Goal: Contribute content: Add original content to the website for others to see

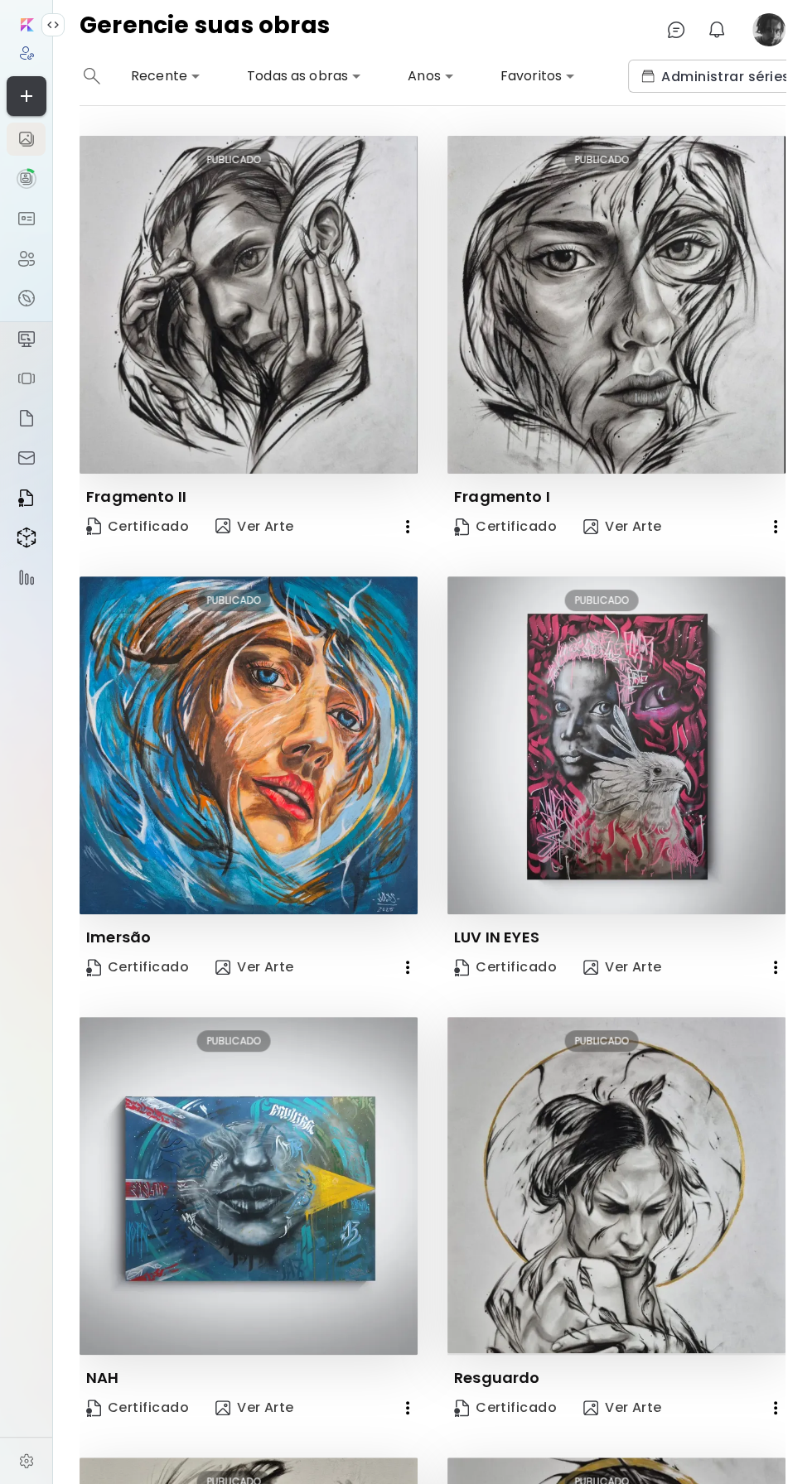
click at [34, 90] on icon "button" at bounding box center [26, 96] width 20 height 20
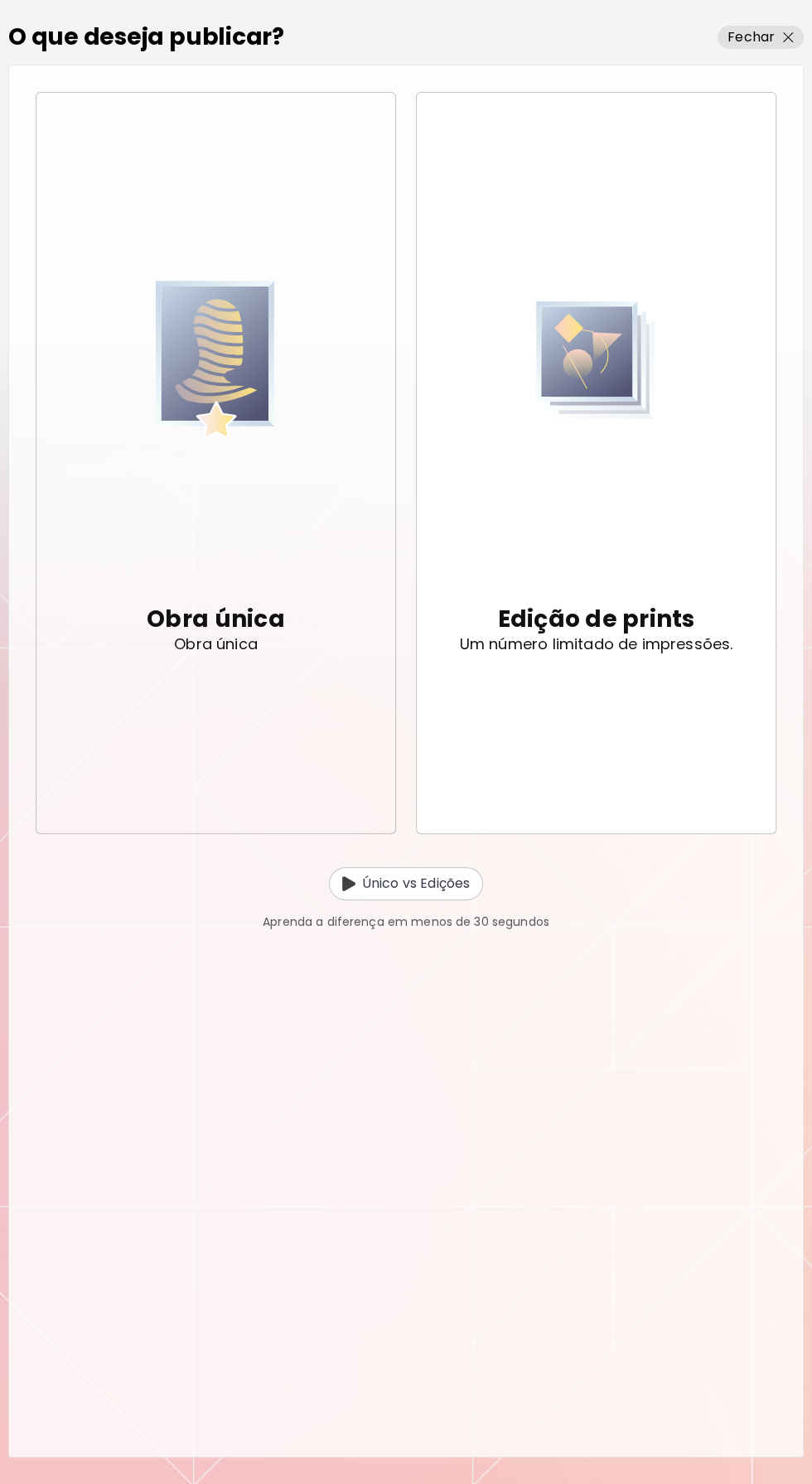
click at [167, 515] on img "button" at bounding box center [215, 360] width 119 height 329
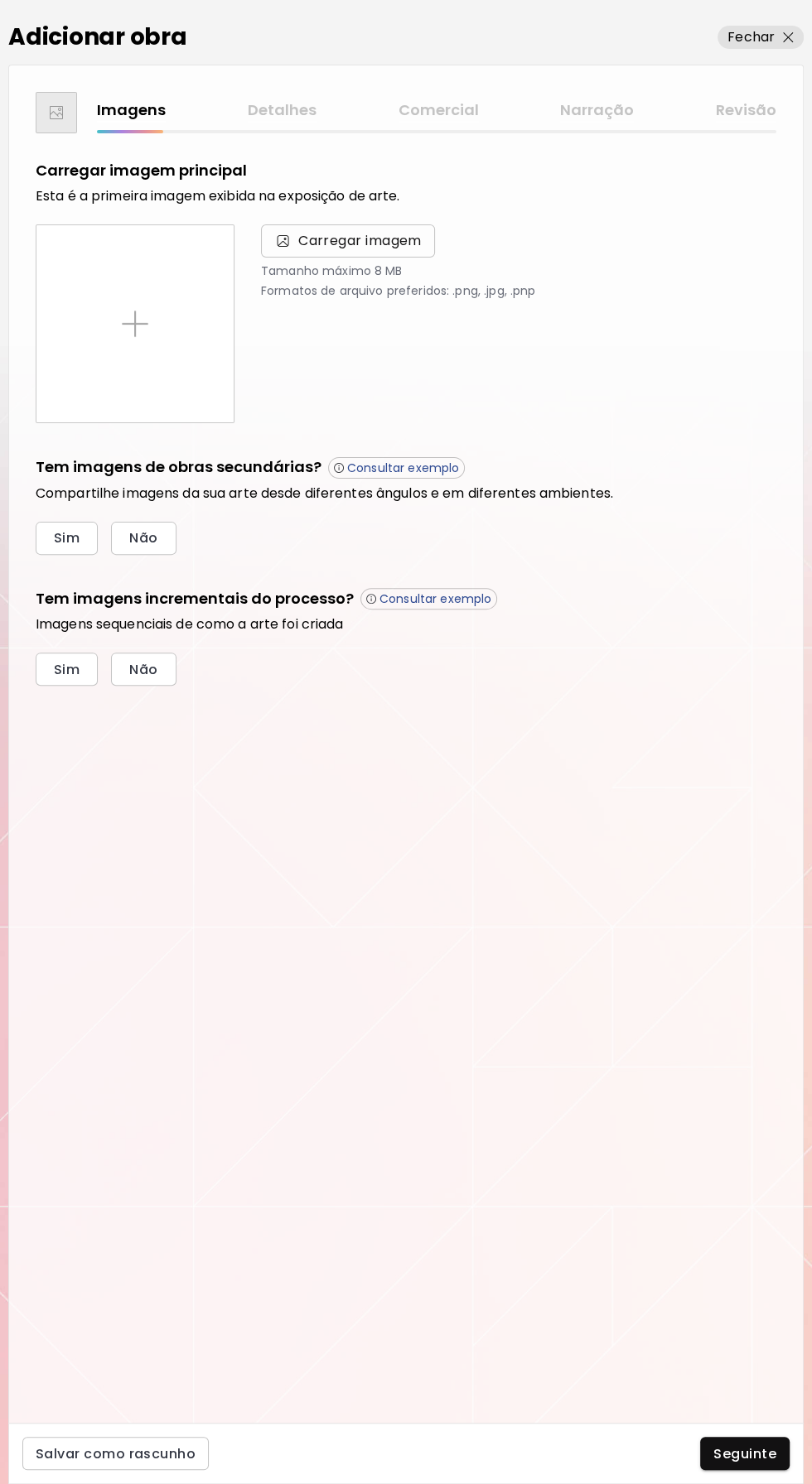
click at [367, 248] on span "Carregar imagem" at bounding box center [360, 241] width 124 height 20
click at [0, 0] on input "Carregar imagem" at bounding box center [0, 0] width 0 height 0
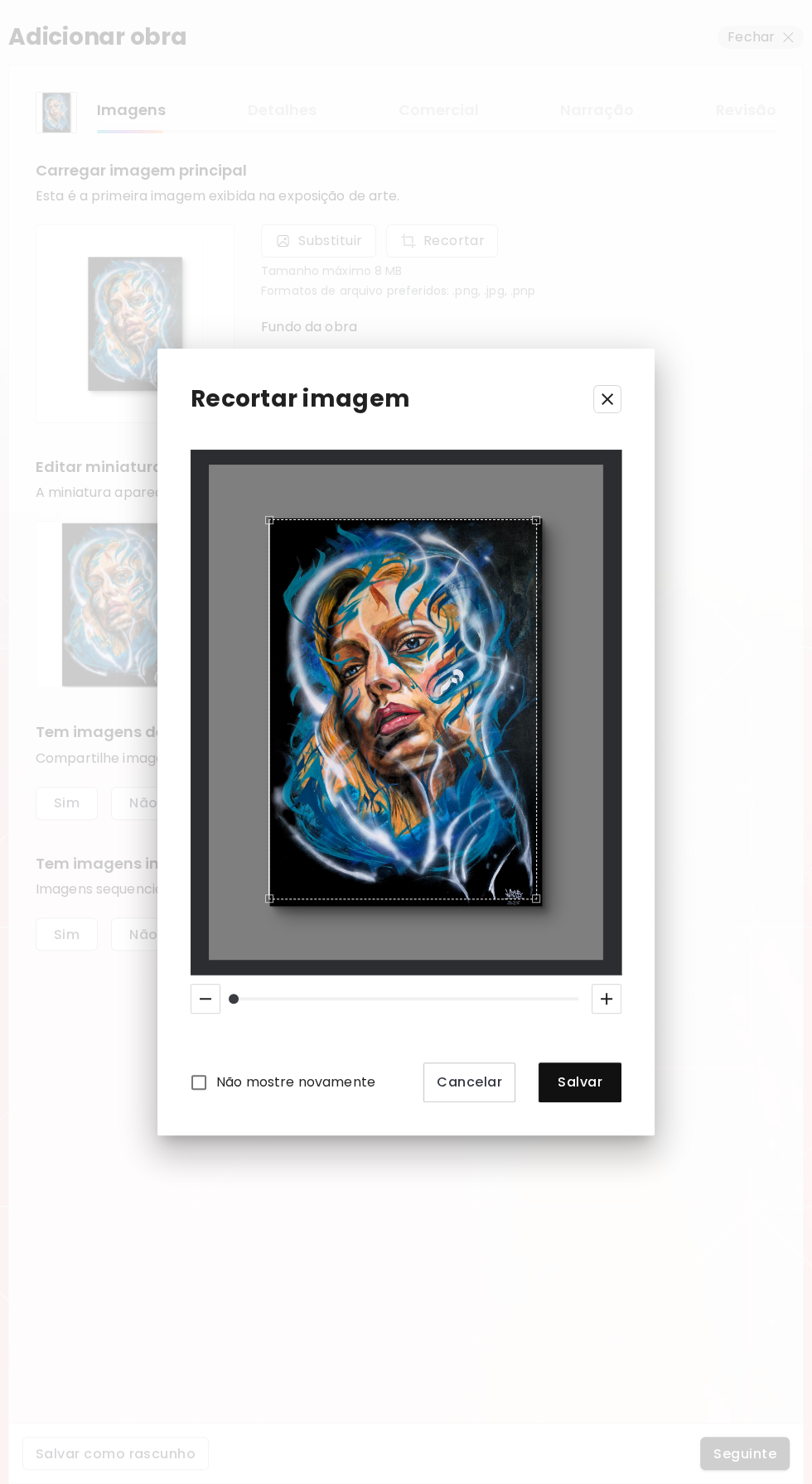
click at [607, 394] on icon "button" at bounding box center [607, 398] width 20 height 20
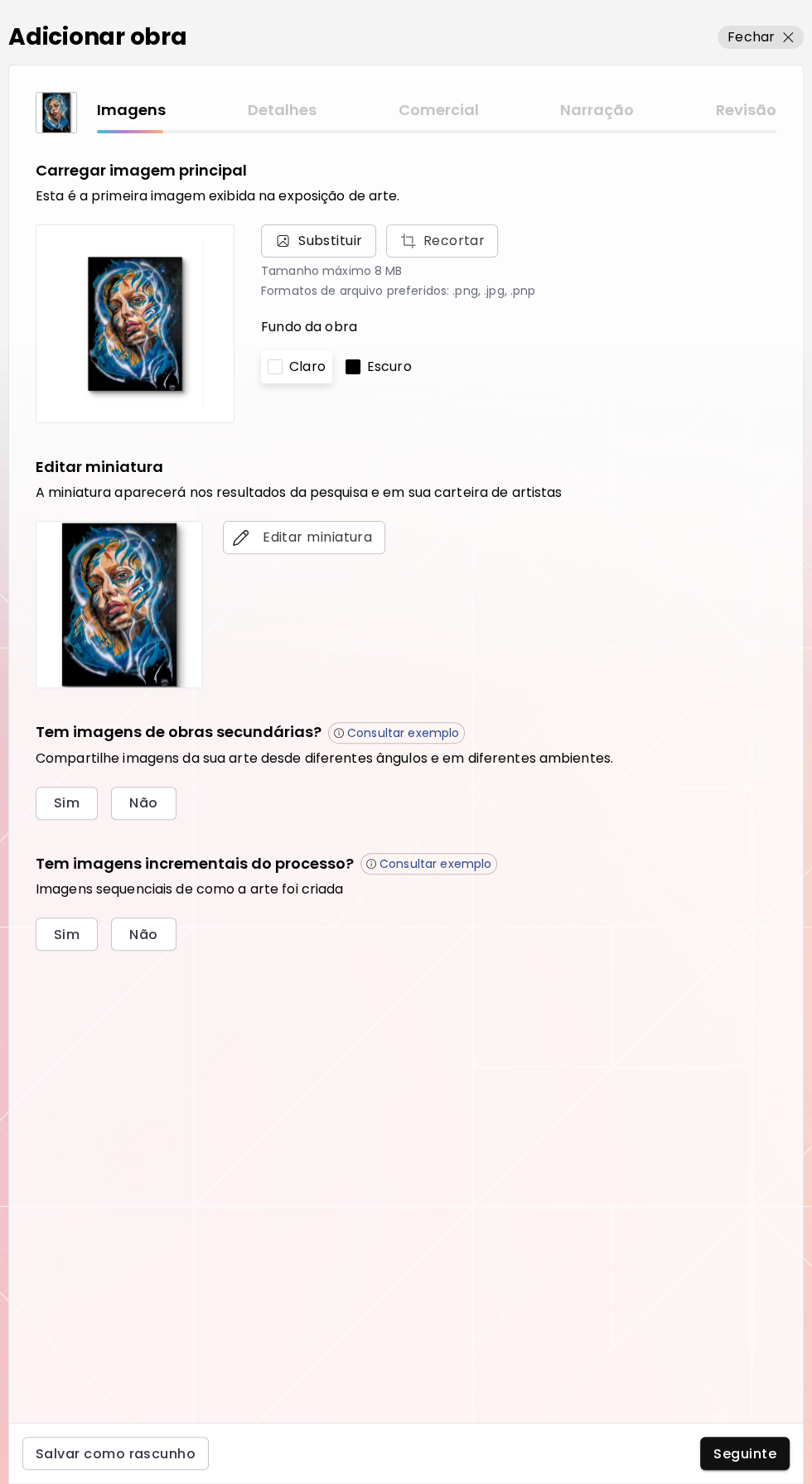
click at [299, 238] on span "Substituir" at bounding box center [330, 241] width 64 height 20
click at [0, 0] on input "Substituir Recortar" at bounding box center [0, 0] width 0 height 0
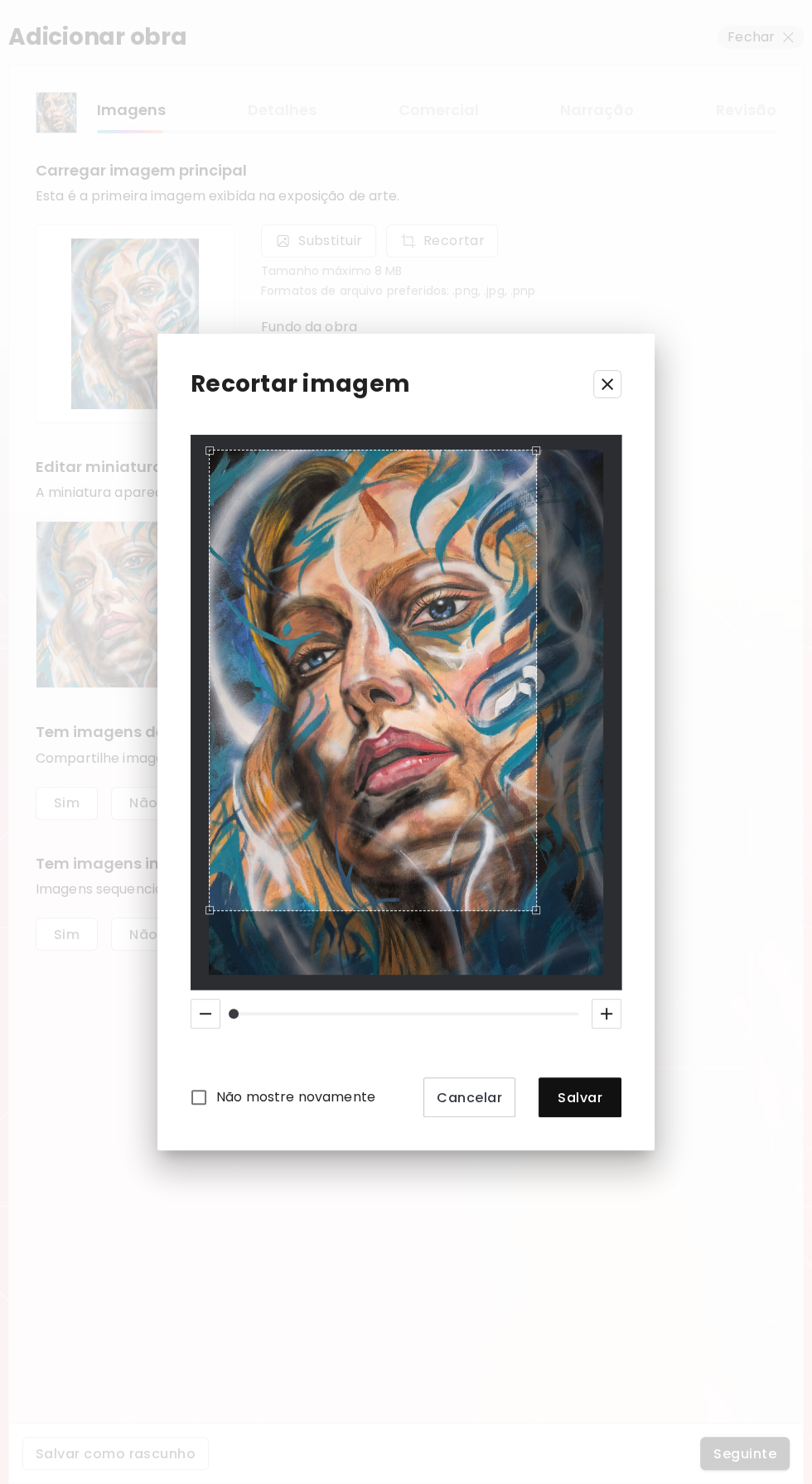
click at [607, 383] on icon "button" at bounding box center [607, 384] width 12 height 12
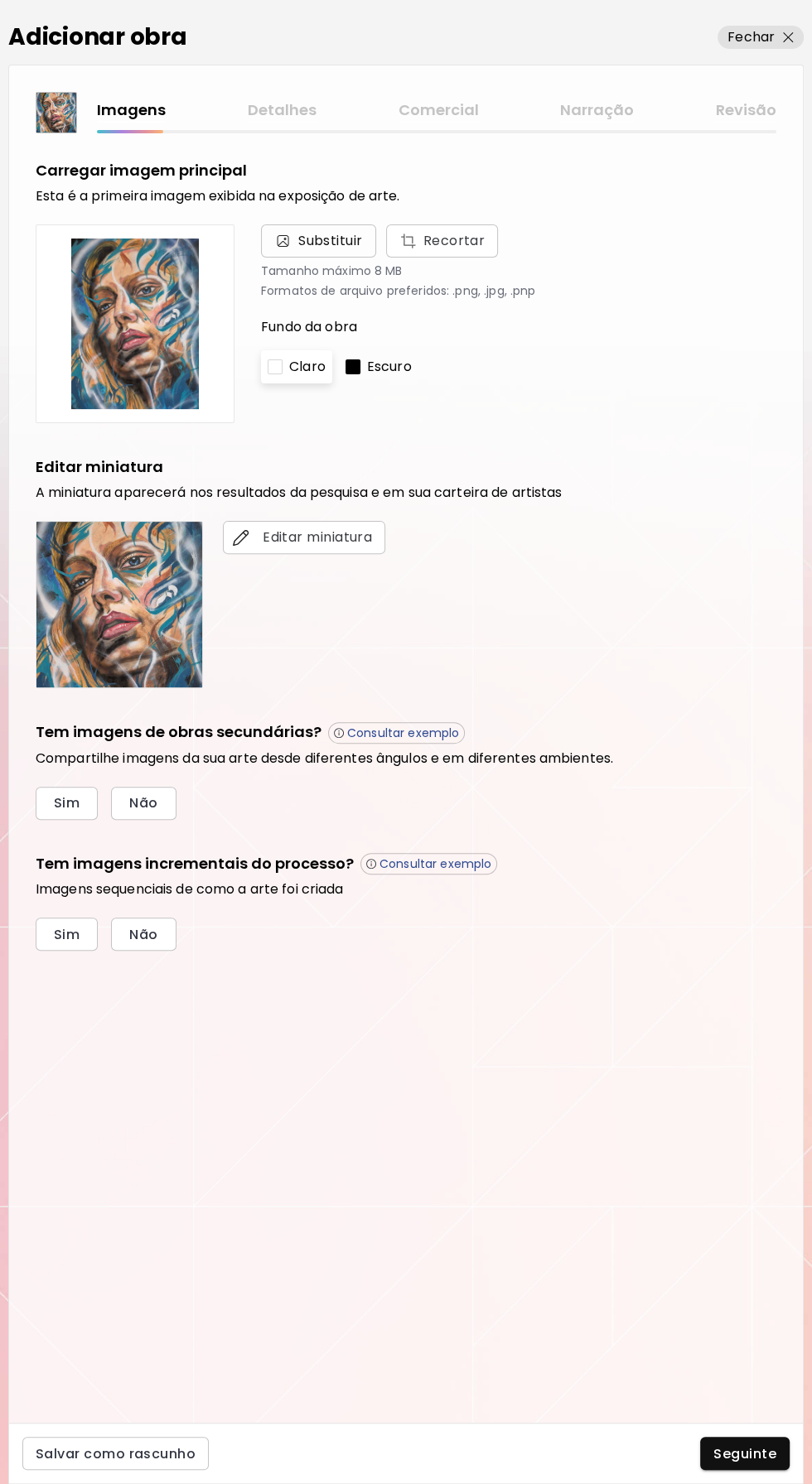
click at [302, 235] on span "Substituir" at bounding box center [330, 241] width 64 height 20
click at [0, 0] on input "Substituir Recortar" at bounding box center [0, 0] width 0 height 0
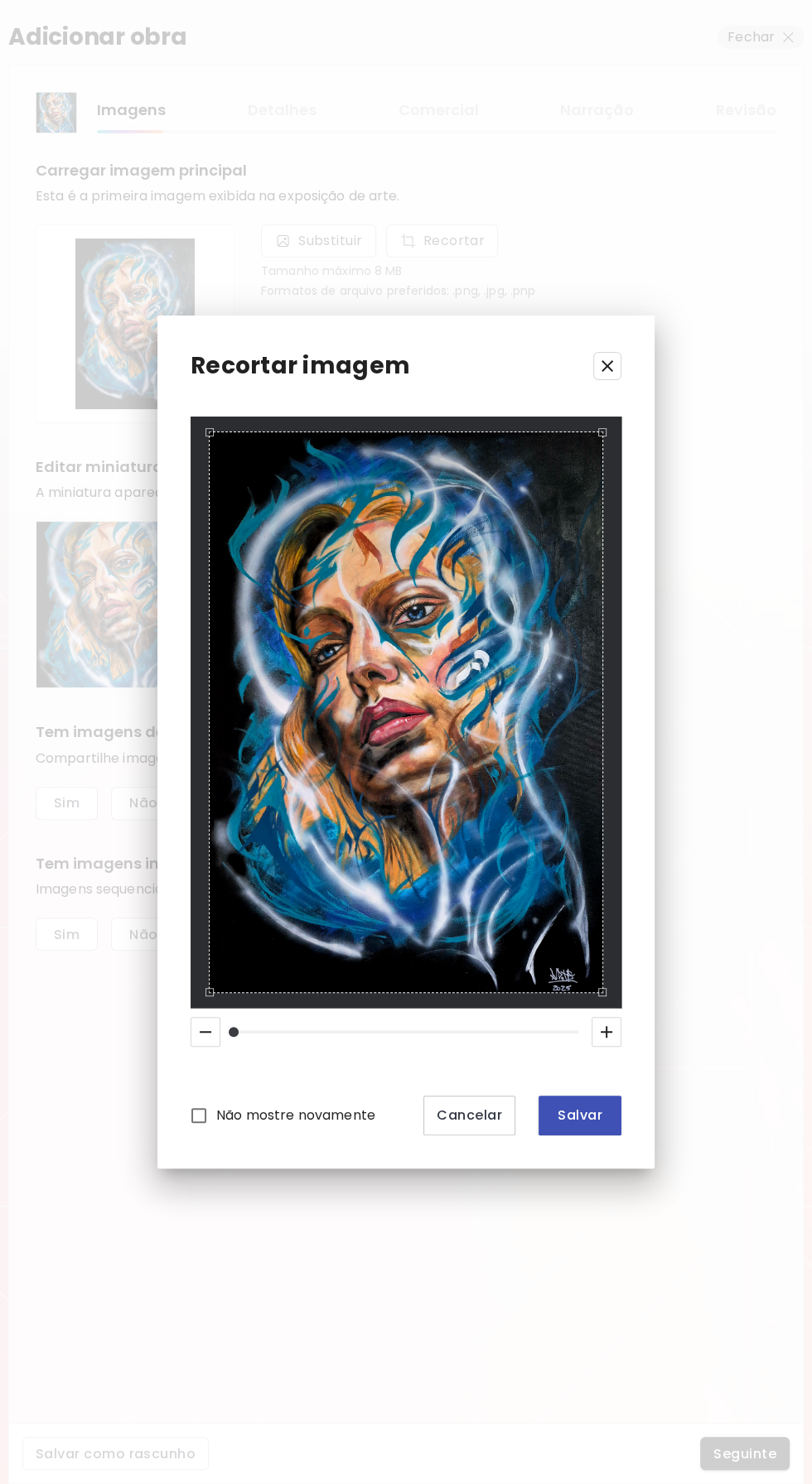
click at [584, 1121] on span "Salvar" at bounding box center [580, 1115] width 57 height 17
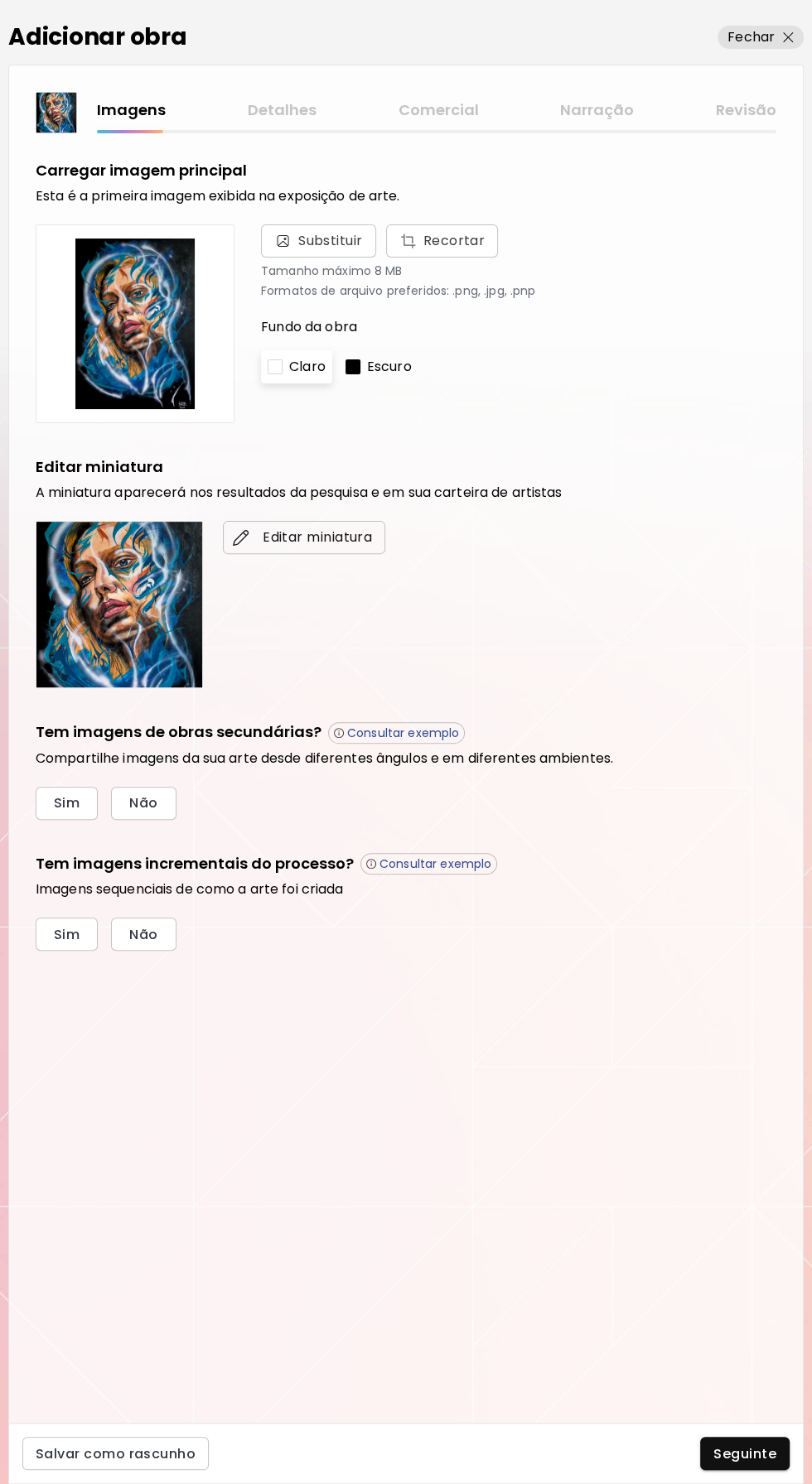
click at [285, 545] on span "Editar miniatura" at bounding box center [303, 538] width 135 height 20
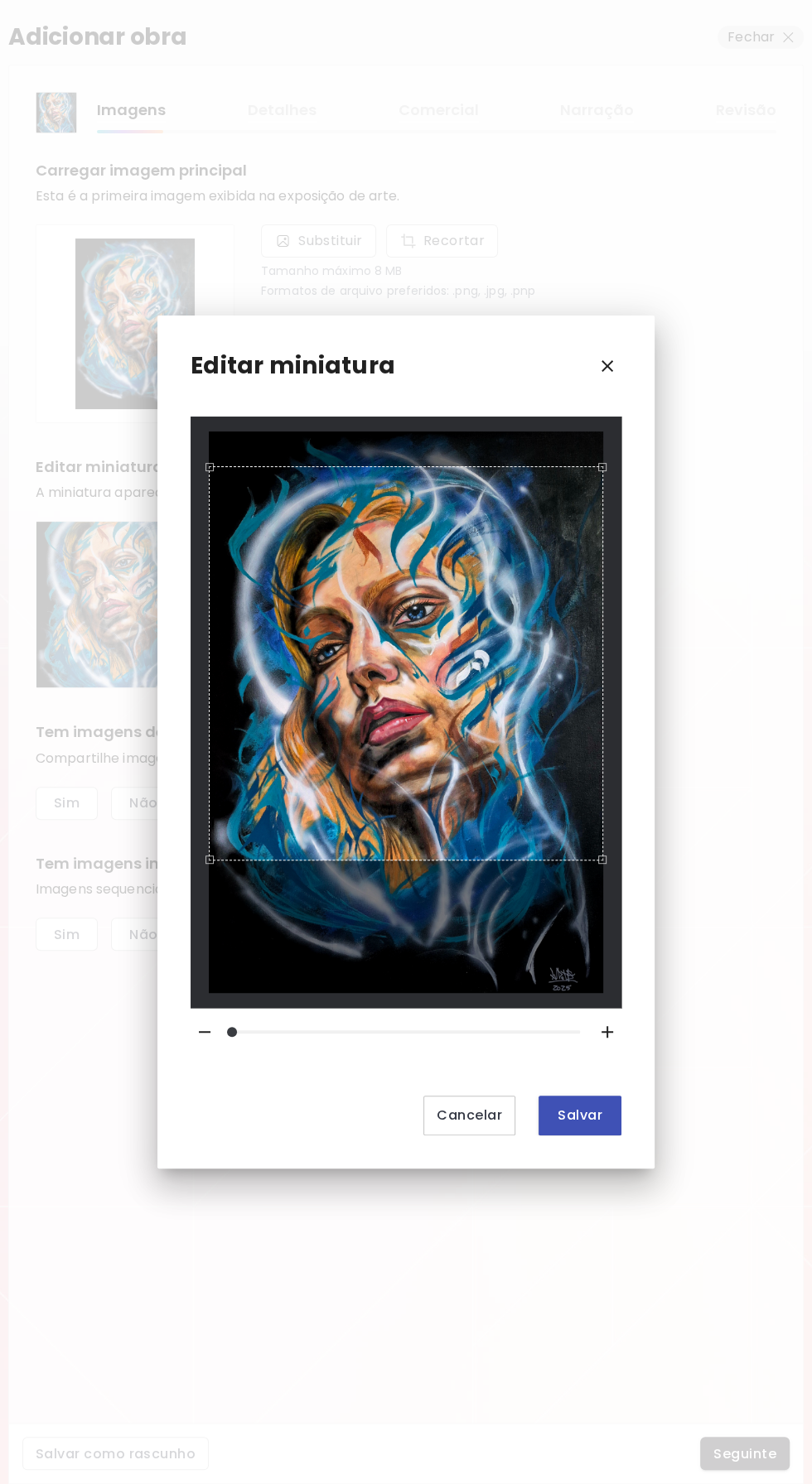
click at [601, 1102] on button "Salvar" at bounding box center [580, 1114] width 83 height 39
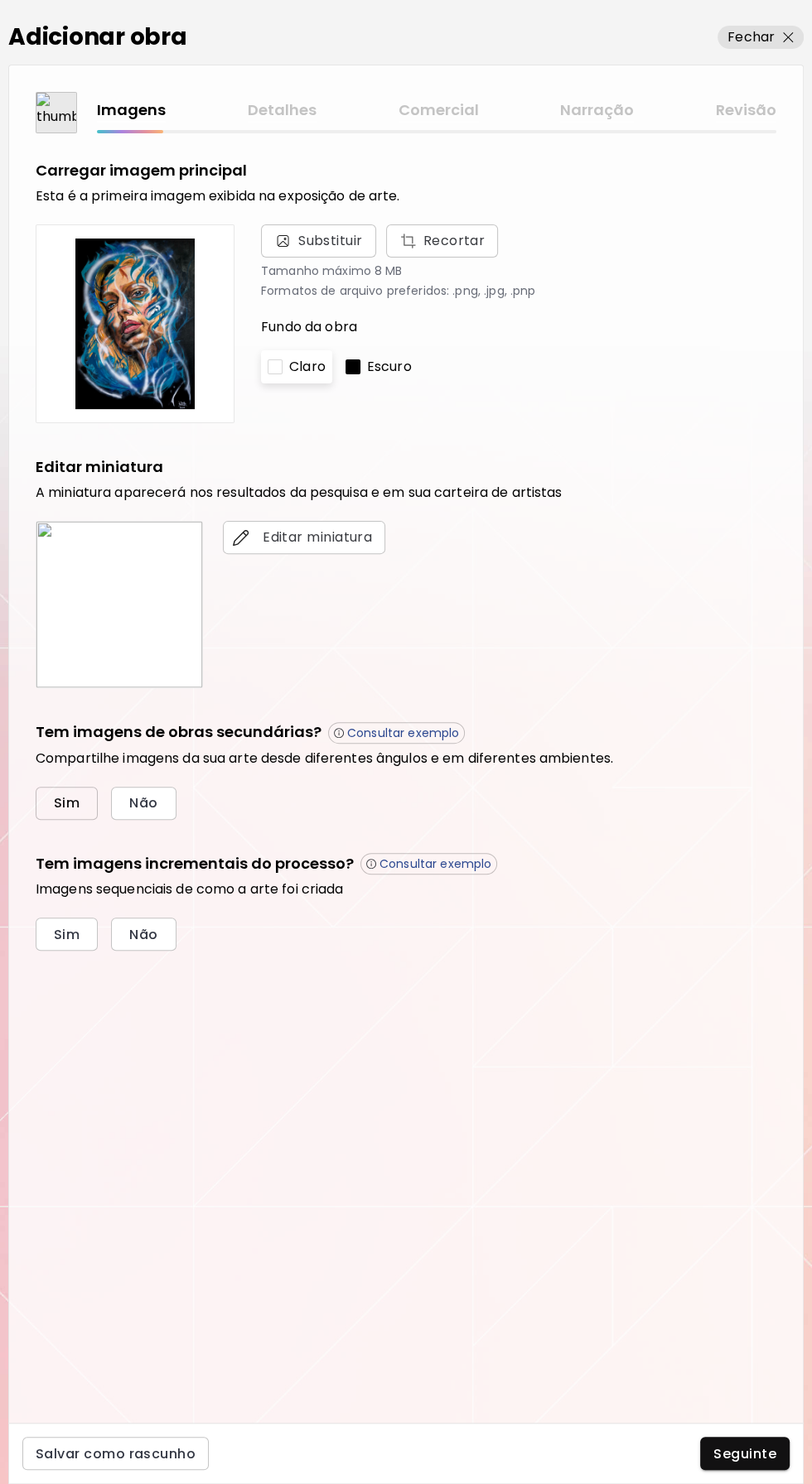
click at [60, 802] on span "Sim" at bounding box center [66, 802] width 26 height 17
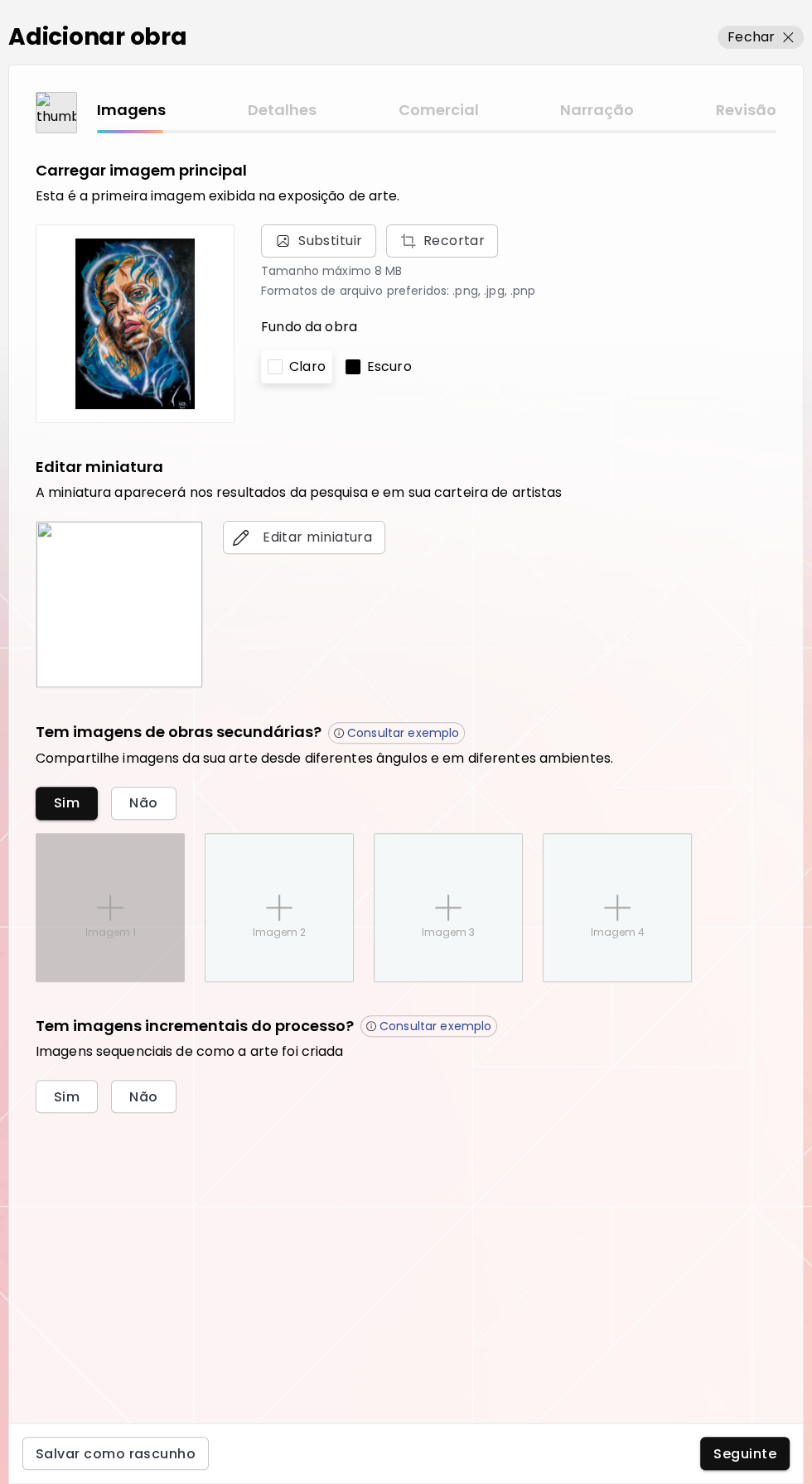
click at [113, 908] on img at bounding box center [110, 908] width 27 height 27
click at [0, 0] on input "Imagem 1" at bounding box center [0, 0] width 0 height 0
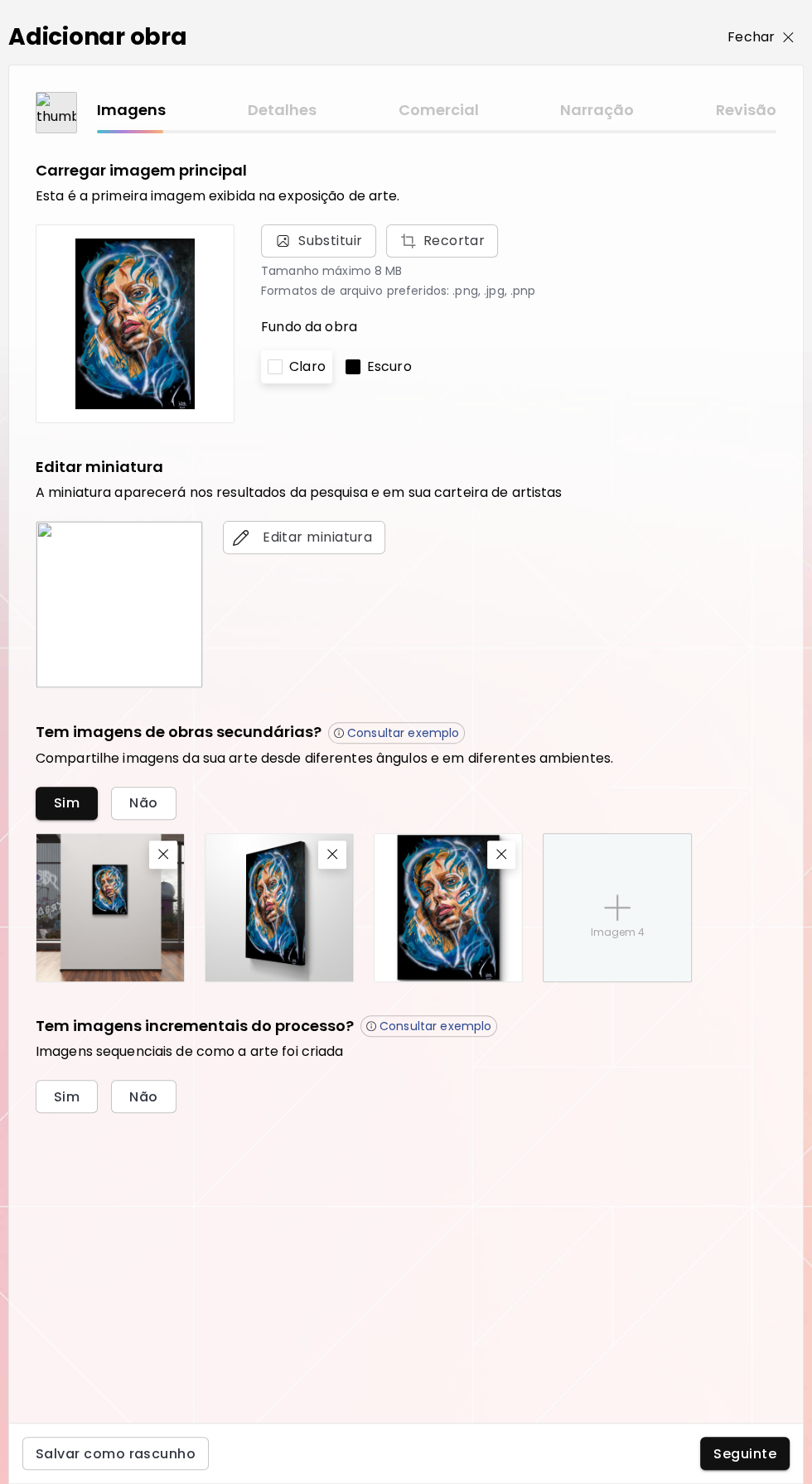
click at [771, 27] on p "Fechar" at bounding box center [751, 36] width 47 height 20
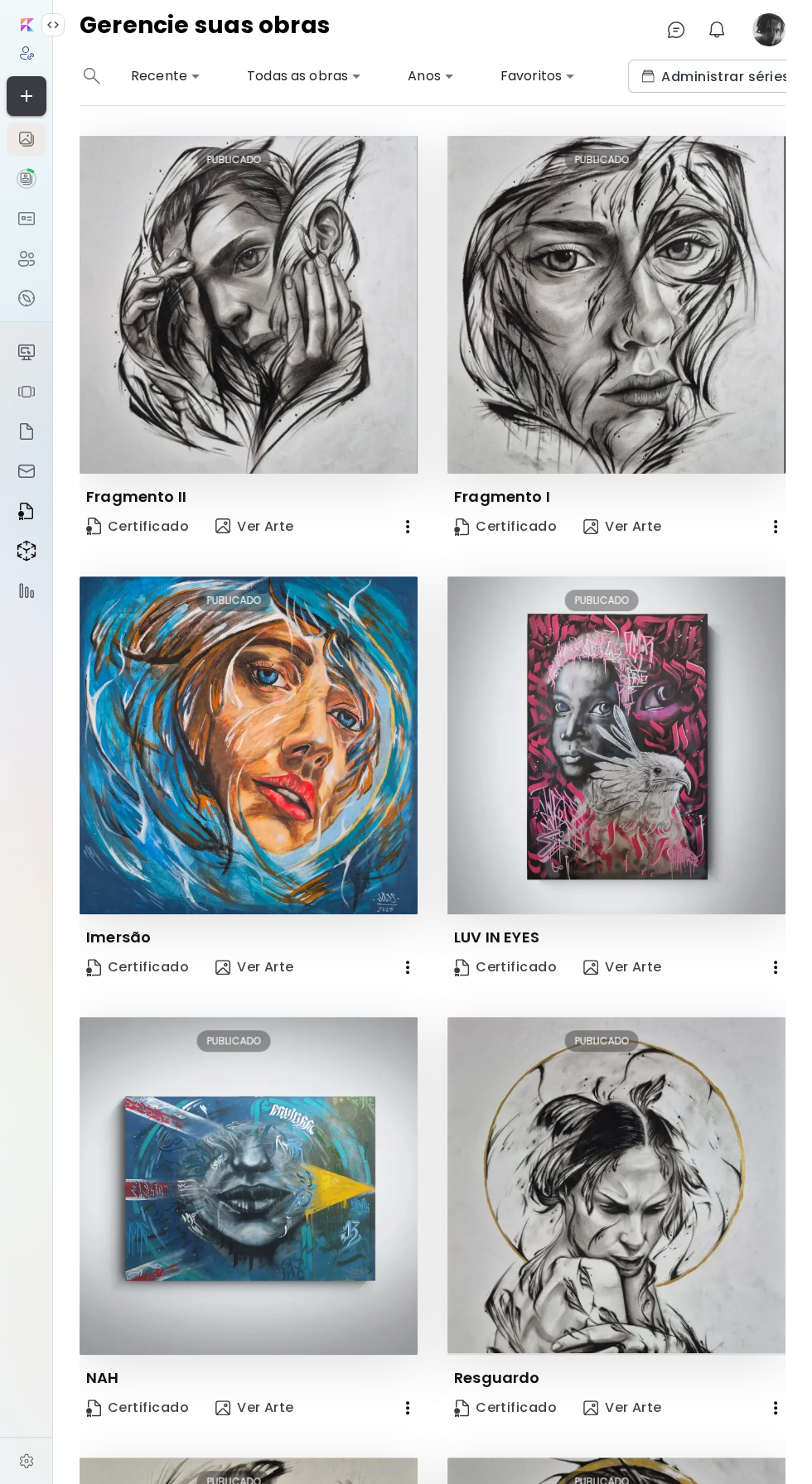
click at [30, 87] on icon "button" at bounding box center [26, 96] width 20 height 20
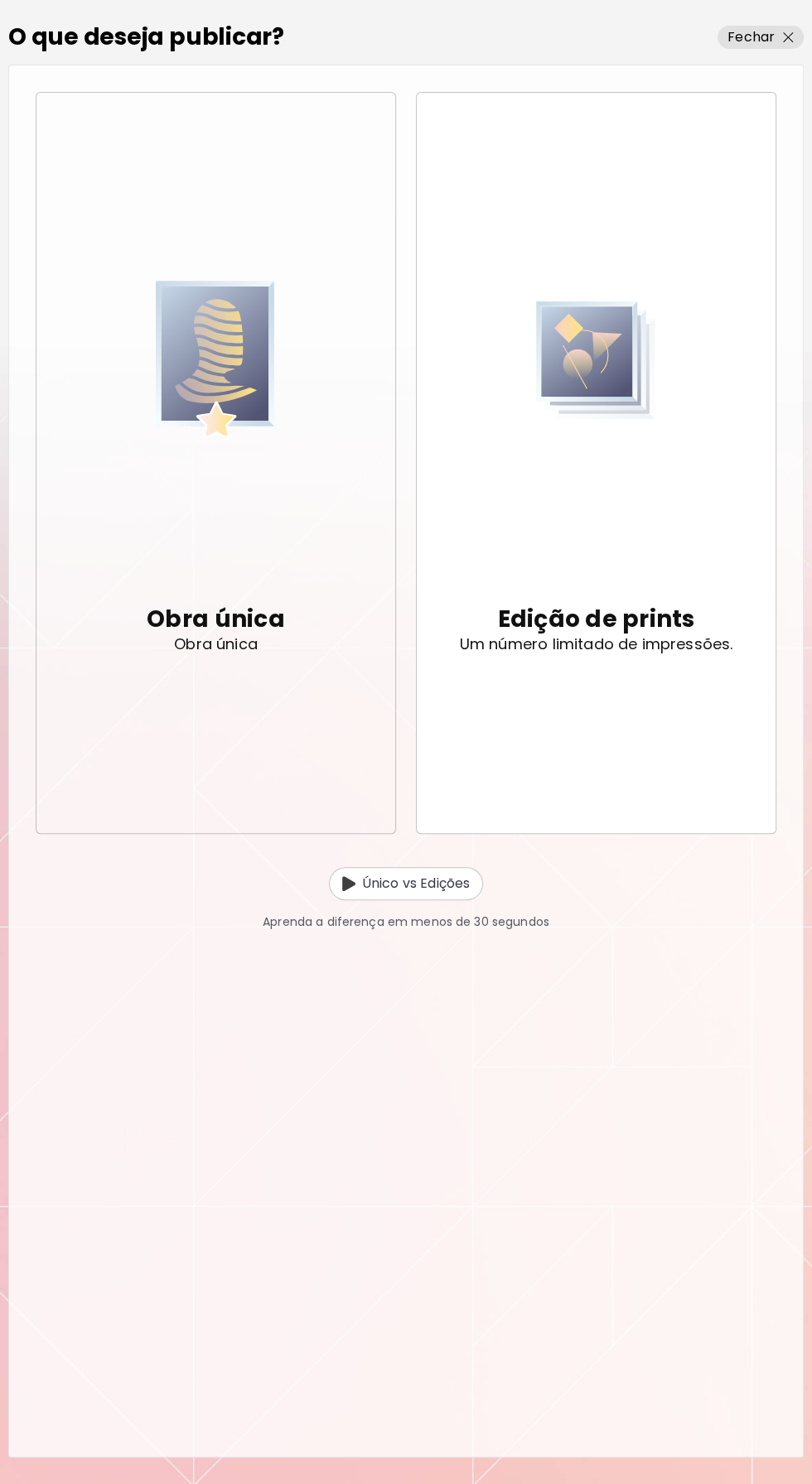
click at [231, 498] on img "button" at bounding box center [215, 360] width 119 height 329
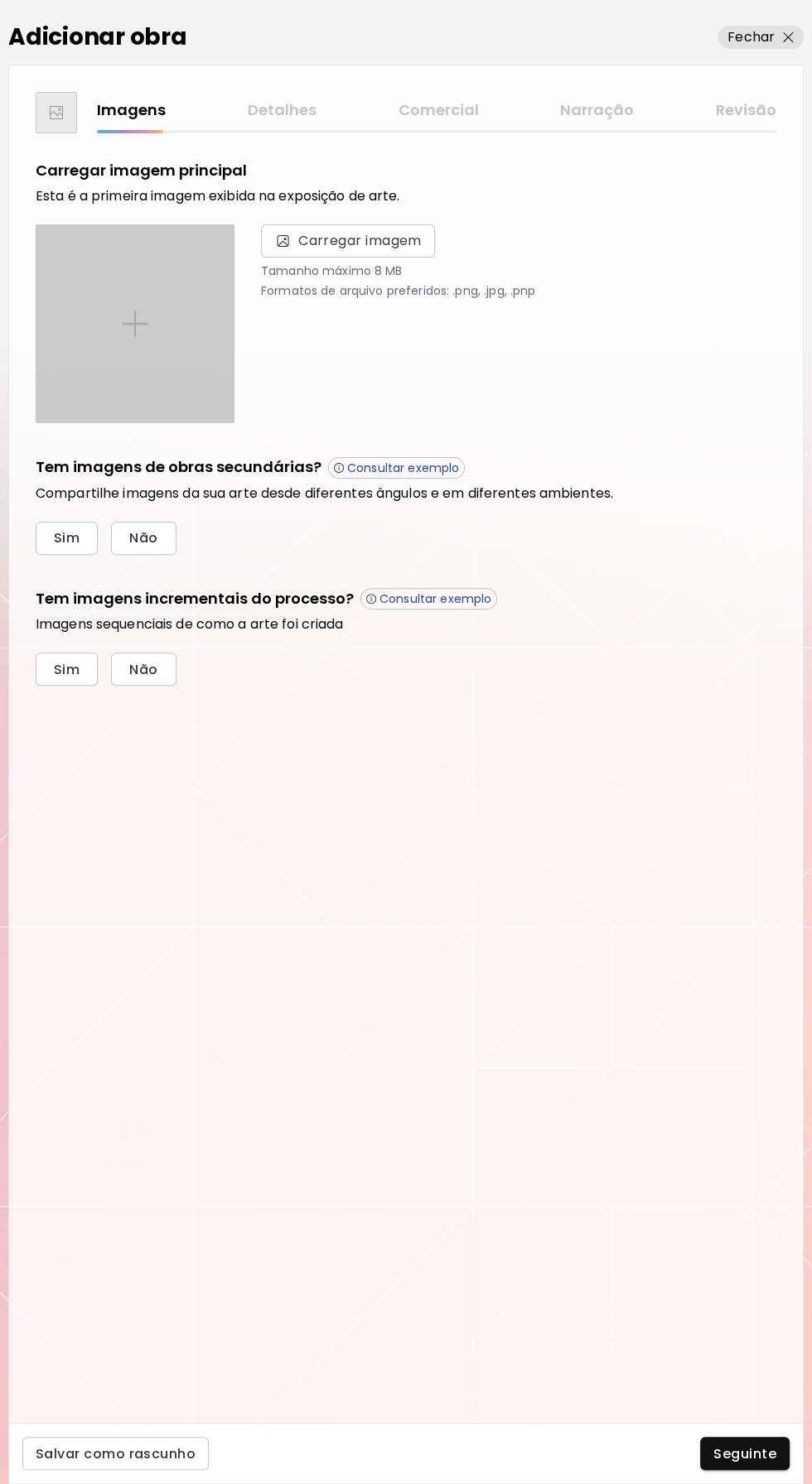
click at [154, 338] on div at bounding box center [134, 323] width 197 height 197
click at [0, 0] on input "file" at bounding box center [0, 0] width 0 height 0
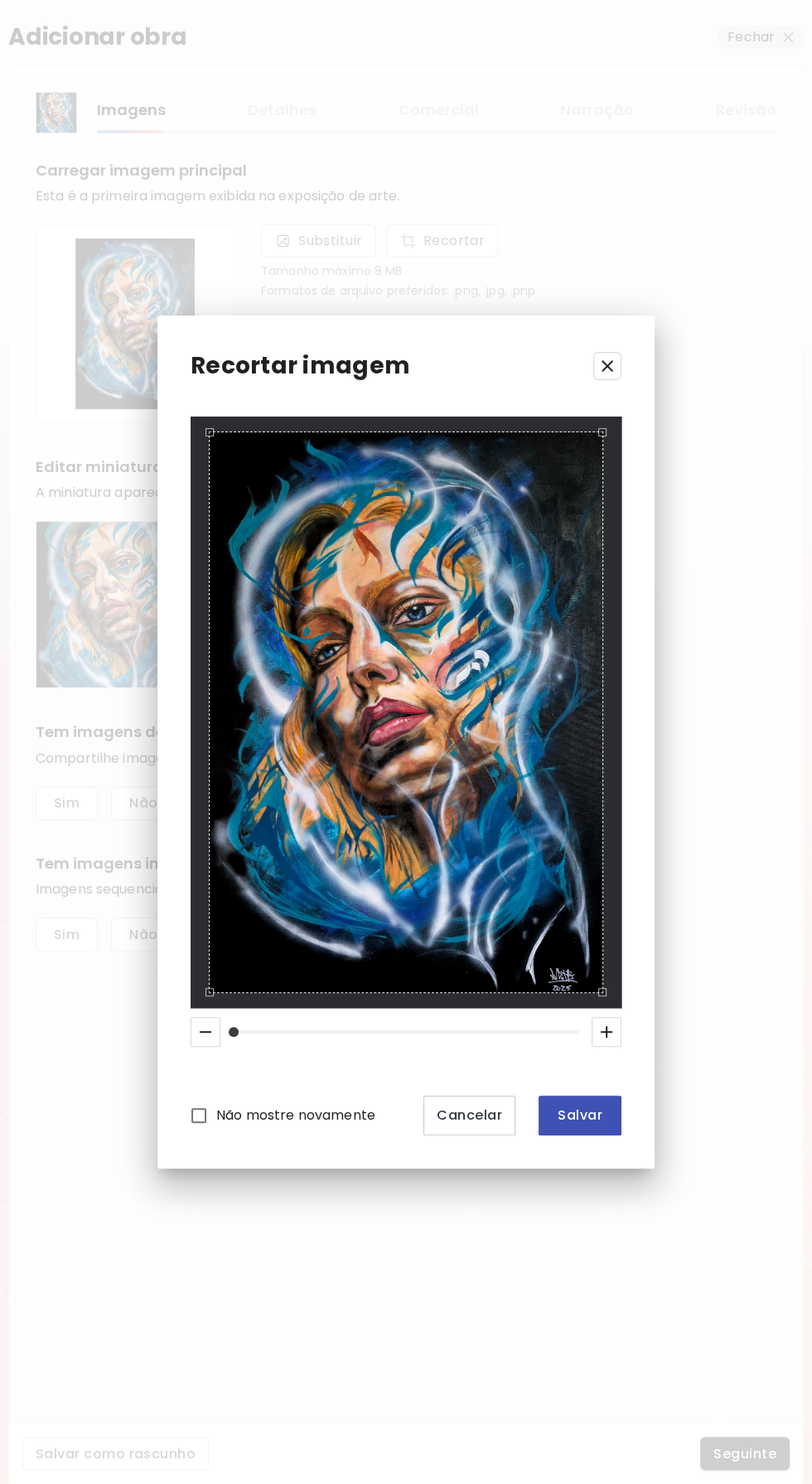
click at [585, 1109] on span "Salvar" at bounding box center [580, 1115] width 57 height 17
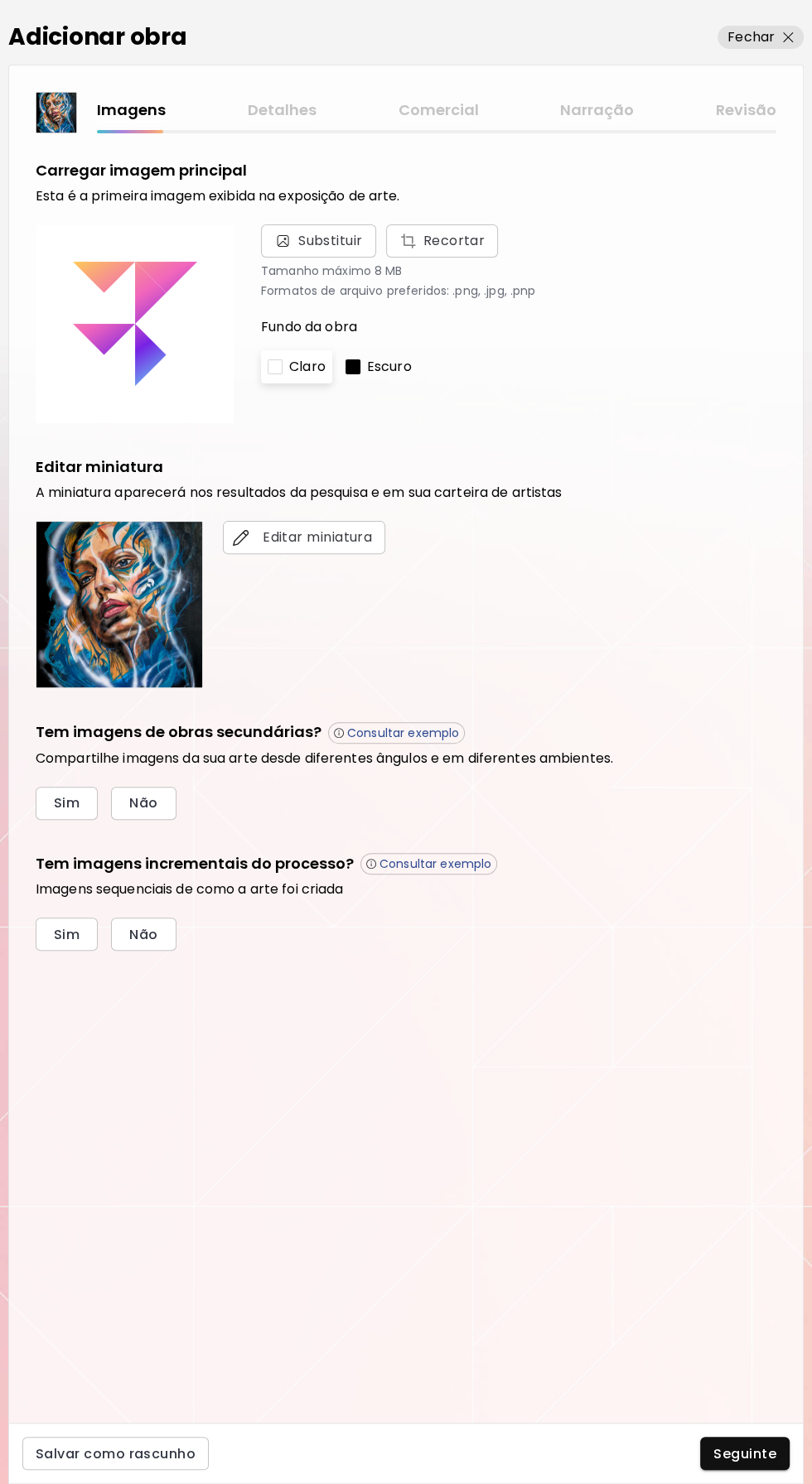
scroll to position [110, 0]
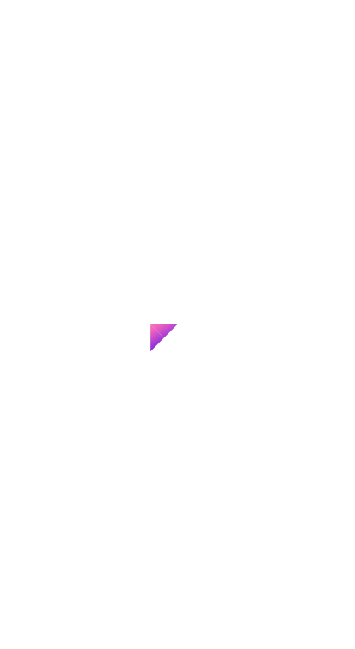
scroll to position [48, 0]
